Goal: Find specific page/section

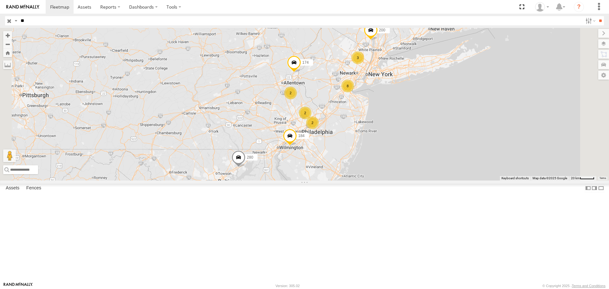
click at [26, 18] on input "**" at bounding box center [300, 20] width 565 height 9
drag, startPoint x: 26, startPoint y: 19, endPoint x: -24, endPoint y: 19, distance: 50.2
click at [0, 19] on html "Dashboards ?" at bounding box center [304, 144] width 609 height 289
click at [143, 174] on input "text" at bounding box center [73, 169] width 140 height 9
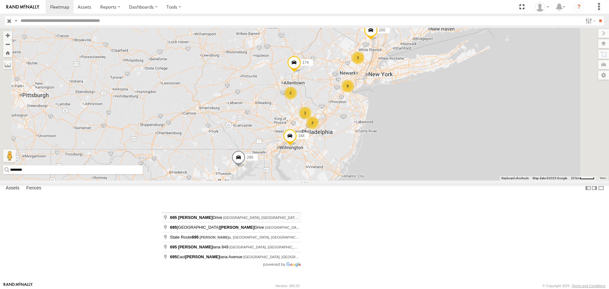
type input "**********"
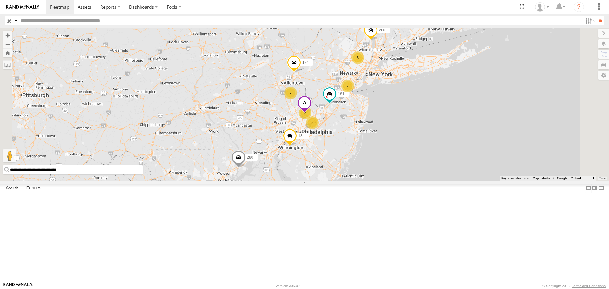
click at [143, 174] on input "**********" at bounding box center [73, 169] width 140 height 9
click at [312, 113] on span at bounding box center [305, 104] width 14 height 17
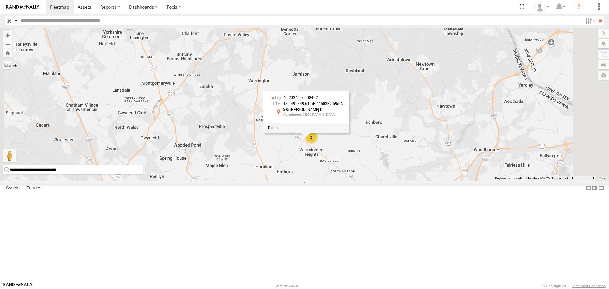
click at [417, 180] on div "184 174 280 181 200 40.20246 , -75.08402 18T 492849.61mE 4450232.59mN [STREET_A…" at bounding box center [304, 104] width 609 height 152
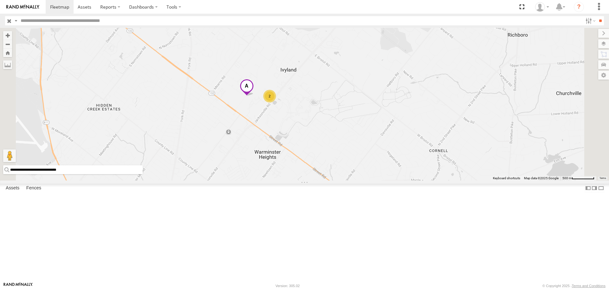
drag, startPoint x: 360, startPoint y: 198, endPoint x: 374, endPoint y: 170, distance: 30.9
click at [374, 170] on div "184 174 280 181 200 015910002759259 65 264 2" at bounding box center [304, 104] width 609 height 152
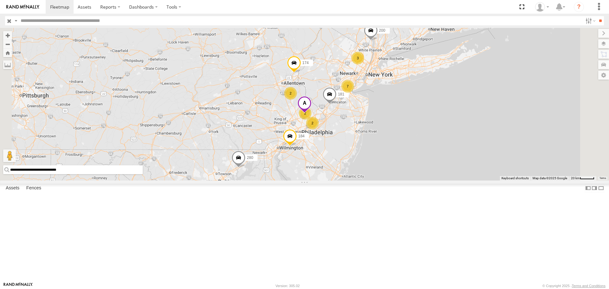
click at [53, 19] on input "text" at bounding box center [300, 20] width 565 height 9
click at [597, 16] on input "**" at bounding box center [600, 20] width 7 height 9
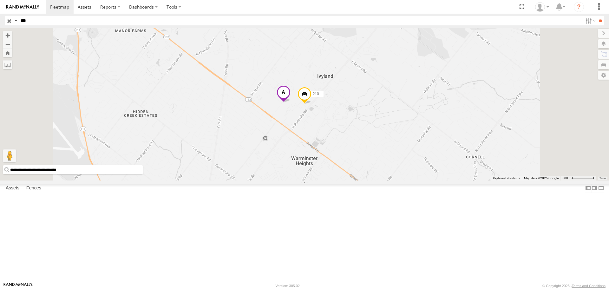
drag, startPoint x: 38, startPoint y: 20, endPoint x: -35, endPoint y: 11, distance: 73.3
click at [0, 11] on html "Dashboards ?" at bounding box center [304, 144] width 609 height 289
type input "**"
click at [597, 16] on input "**" at bounding box center [600, 20] width 7 height 9
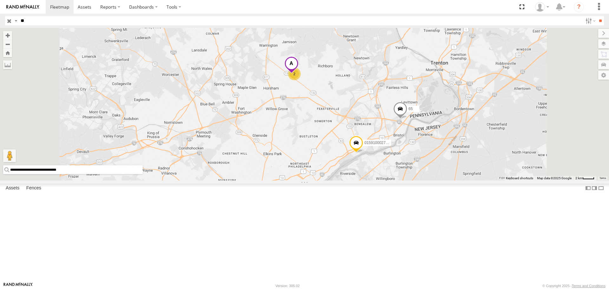
scroll to position [95, 0]
click at [0, 0] on div "All Assets" at bounding box center [0, 0] width 0 height 0
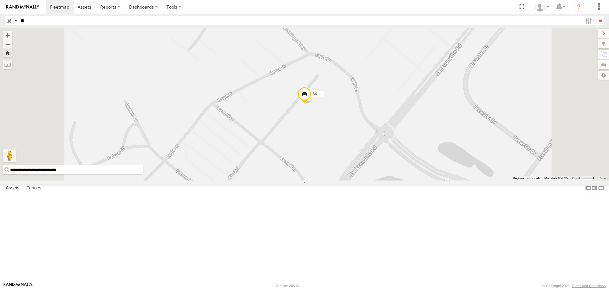
click at [26, 20] on input "**" at bounding box center [300, 20] width 565 height 9
drag, startPoint x: 26, startPoint y: 20, endPoint x: 5, endPoint y: 20, distance: 21.6
click at [6, 20] on div "Search Query Asset ID Asset Label Registration Manufacturer Model VIN Job ID Dr…" at bounding box center [301, 20] width 592 height 9
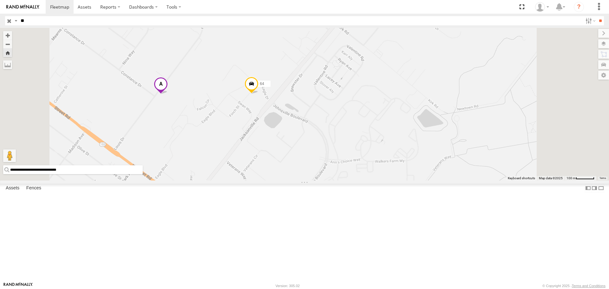
click at [7, 19] on input "button" at bounding box center [9, 20] width 8 height 9
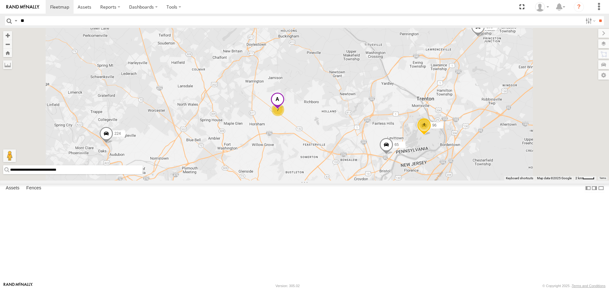
drag, startPoint x: 376, startPoint y: 168, endPoint x: 372, endPoint y: 168, distance: 3.5
click at [372, 168] on div "147 111 170 30 151 227 200 189 4 7 224 99 44 3 181 65 96" at bounding box center [304, 104] width 609 height 152
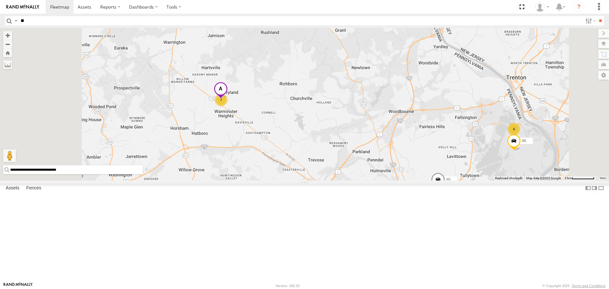
drag, startPoint x: 338, startPoint y: 160, endPoint x: 379, endPoint y: 167, distance: 42.0
click at [379, 167] on div "147 111 170 30 151 227 200 189 224 99 44 181 65 96 79 4 7" at bounding box center [304, 104] width 609 height 152
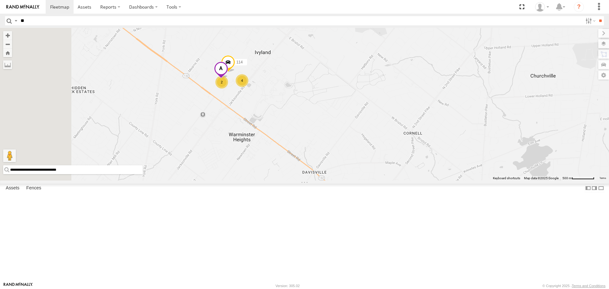
drag, startPoint x: 317, startPoint y: 157, endPoint x: 357, endPoint y: 154, distance: 40.4
click at [357, 154] on div "147 111 170 30 151 227 200 189 224 99 44 181 65 96 79 2 4 114" at bounding box center [304, 104] width 609 height 152
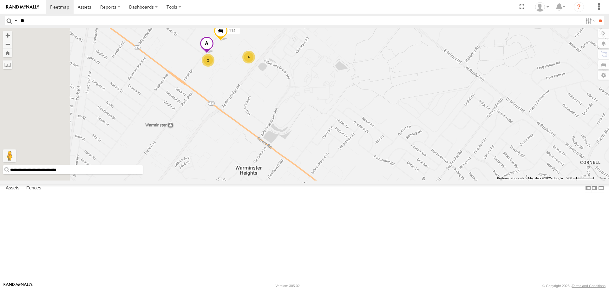
drag, startPoint x: 295, startPoint y: 138, endPoint x: 330, endPoint y: 137, distance: 35.6
click at [330, 137] on div "147 111 170 30 151 227 200 189 224 99 44 181 65 96 79 114 2 4" at bounding box center [304, 104] width 609 height 152
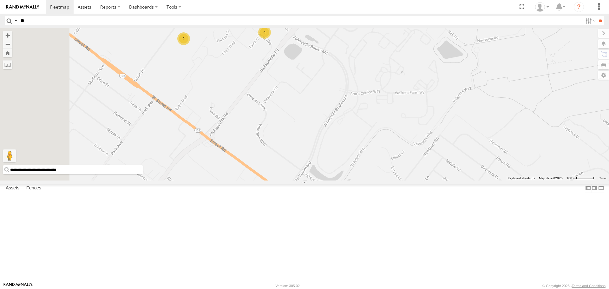
drag, startPoint x: 272, startPoint y: 125, endPoint x: 354, endPoint y: 139, distance: 82.5
click at [353, 139] on div "147 111 170 30 151 227 200 189 224 99 44 181 65 96 79 114 2 4" at bounding box center [304, 104] width 609 height 152
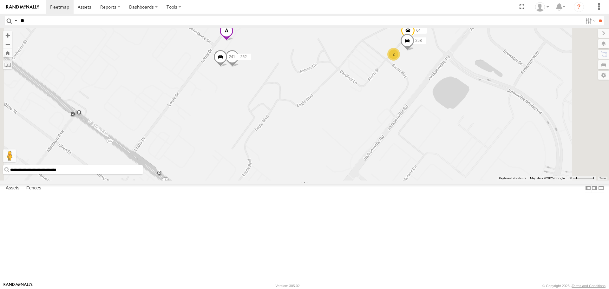
drag, startPoint x: 346, startPoint y: 125, endPoint x: 344, endPoint y: 174, distance: 49.3
click at [344, 174] on div "147 111 170 30 151 227 200 189 224 99 44 181 65 96 79 114 252 2 64 241 258" at bounding box center [304, 104] width 609 height 152
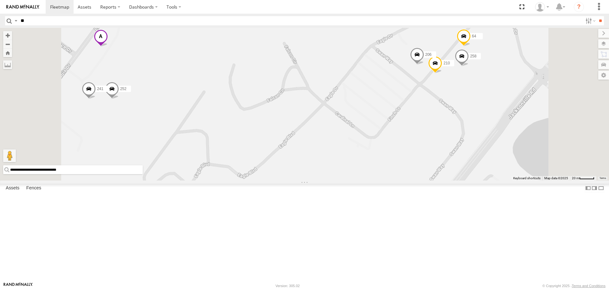
drag, startPoint x: 416, startPoint y: 142, endPoint x: 402, endPoint y: 198, distance: 57.8
click at [402, 180] on div "147 111 170 30 151 227 200 189 224 99 44 181 65 96 79 114 252 64 241 258 210 206" at bounding box center [304, 104] width 609 height 152
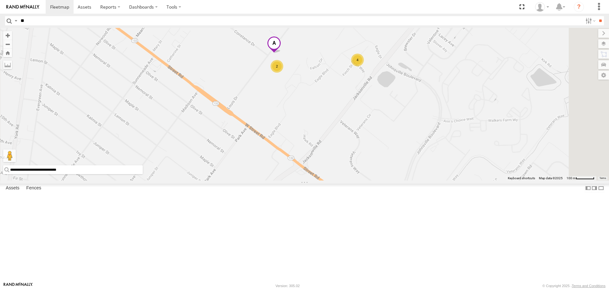
drag, startPoint x: 355, startPoint y: 123, endPoint x: 354, endPoint y: 211, distance: 87.6
click at [354, 180] on div "147 111 224 170 38 30 99 44 33 260 151 181 227 65 114 2 4" at bounding box center [304, 104] width 609 height 152
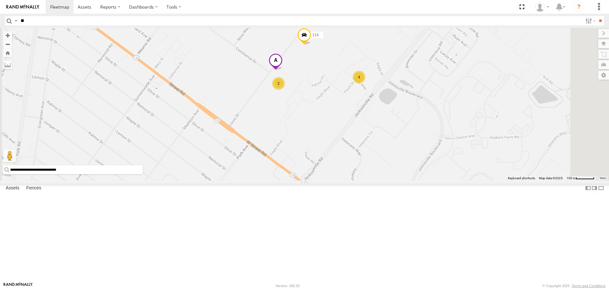
drag, startPoint x: 373, startPoint y: 125, endPoint x: 372, endPoint y: 147, distance: 22.2
click at [372, 147] on div "147 111 224 170 38 30 99 44 33 260 151 181 227 65 114 2 4" at bounding box center [304, 104] width 609 height 152
